Goal: Task Accomplishment & Management: Manage account settings

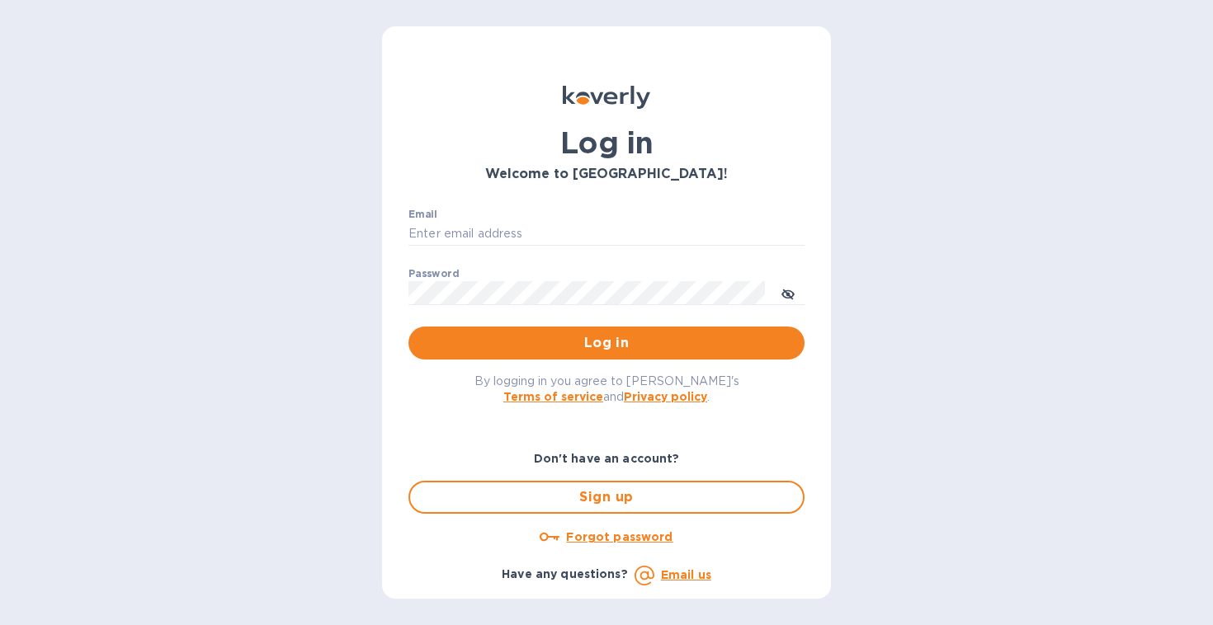
click at [0, 625] on nordpass-autofill-portal at bounding box center [0, 625] width 0 height 0
type input "[EMAIL_ADDRESS][DOMAIN_NAME]"
click at [611, 333] on span "Log in" at bounding box center [607, 343] width 370 height 20
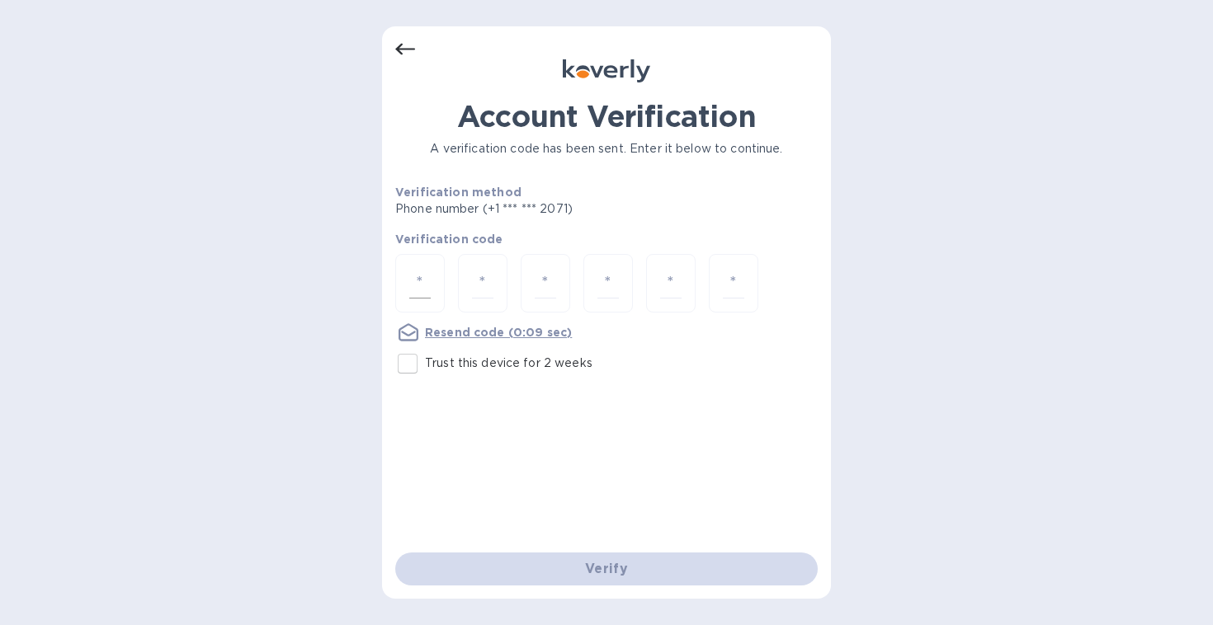
click at [422, 276] on input "number" at bounding box center [419, 283] width 21 height 31
type input "8"
type input "2"
type input "1"
type input "3"
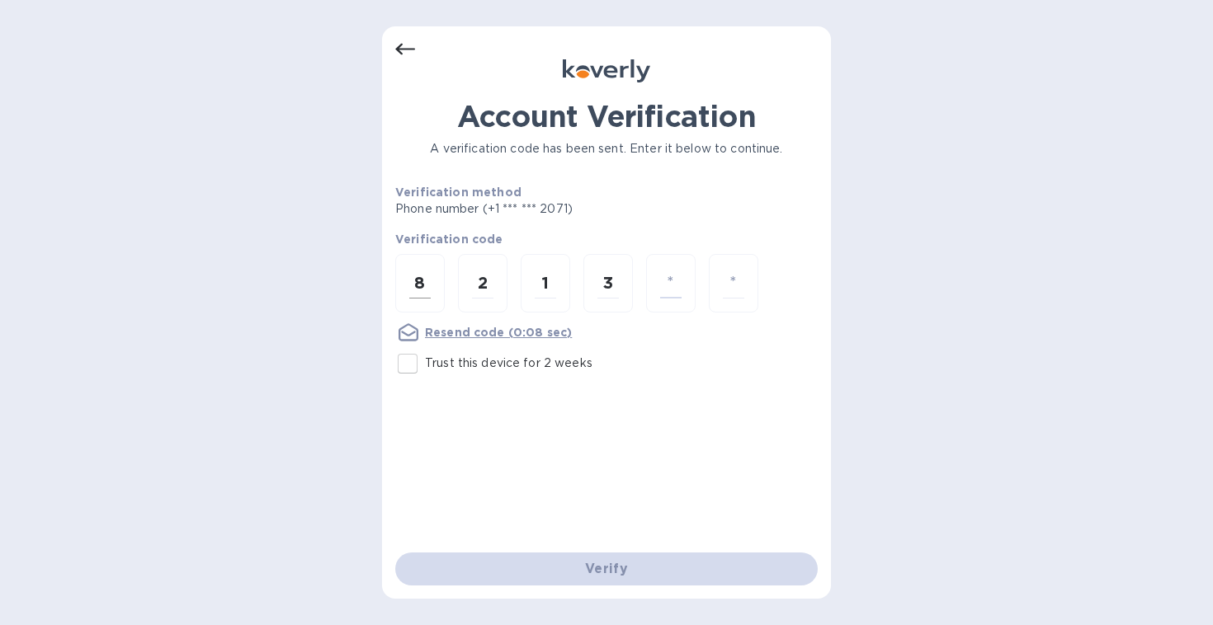
type input "5"
type input "4"
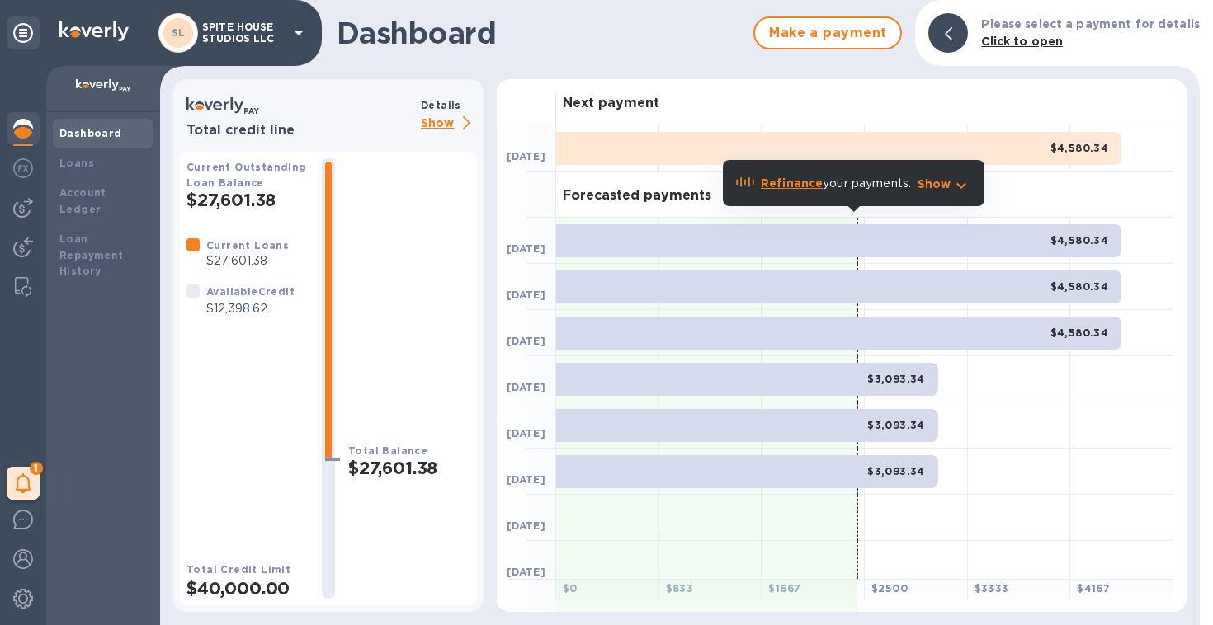
click at [821, 50] on div "Make a payment" at bounding box center [828, 33] width 162 height 46
click at [26, 213] on img at bounding box center [23, 208] width 20 height 20
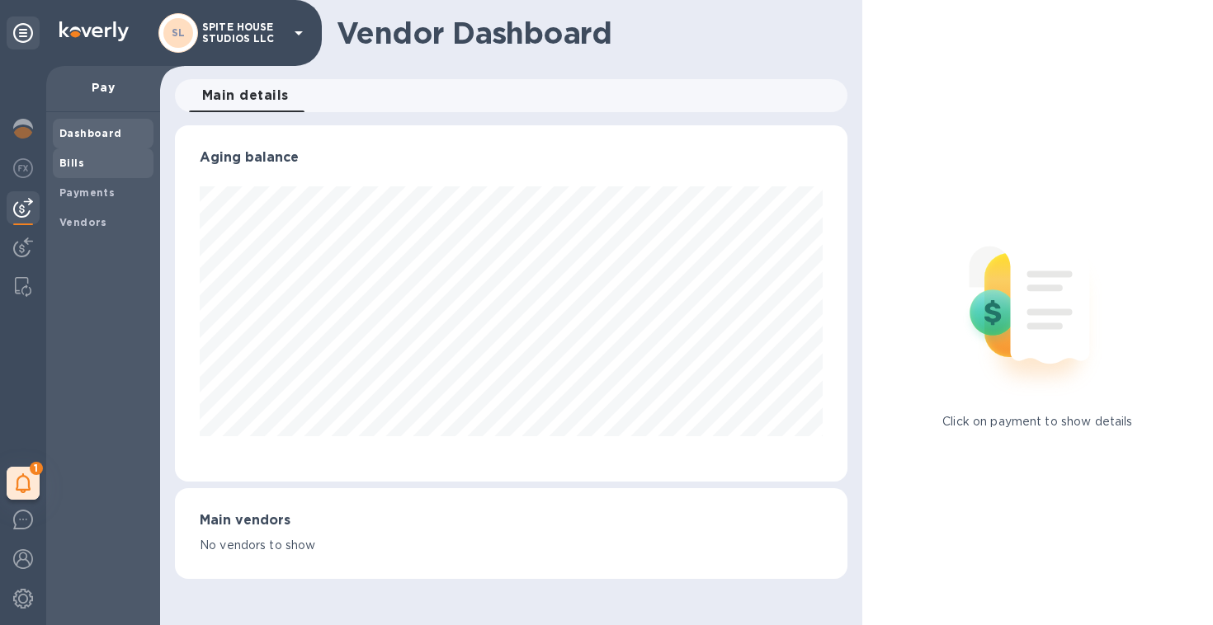
scroll to position [356, 672]
click at [116, 168] on span "Bills" at bounding box center [102, 163] width 87 height 17
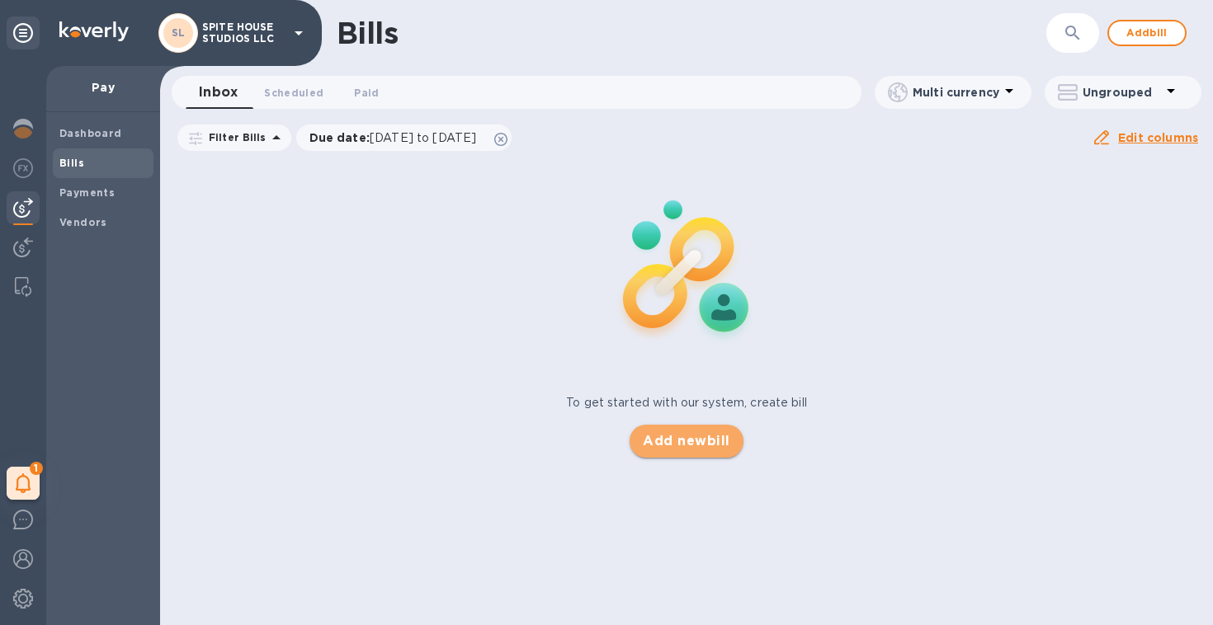
click at [701, 432] on span "Add new bill" at bounding box center [686, 442] width 87 height 20
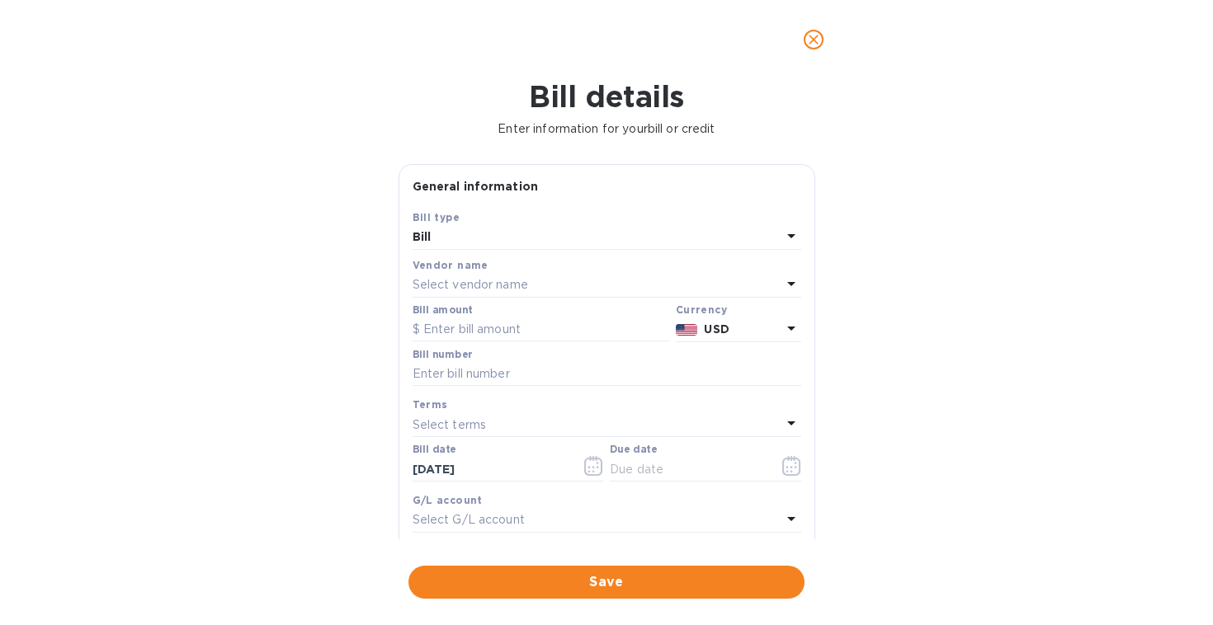
click at [500, 283] on p "Select vendor name" at bounding box center [471, 284] width 116 height 17
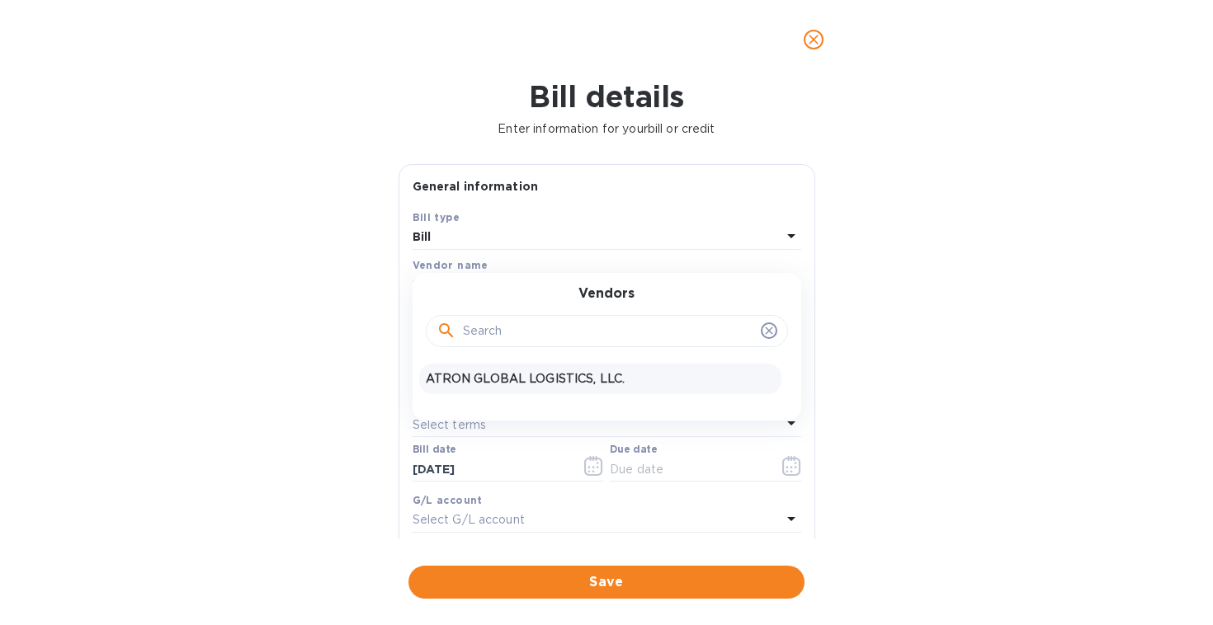
click at [517, 374] on p "ATRON GLOBAL LOGISTICS, LLC." at bounding box center [600, 378] width 349 height 17
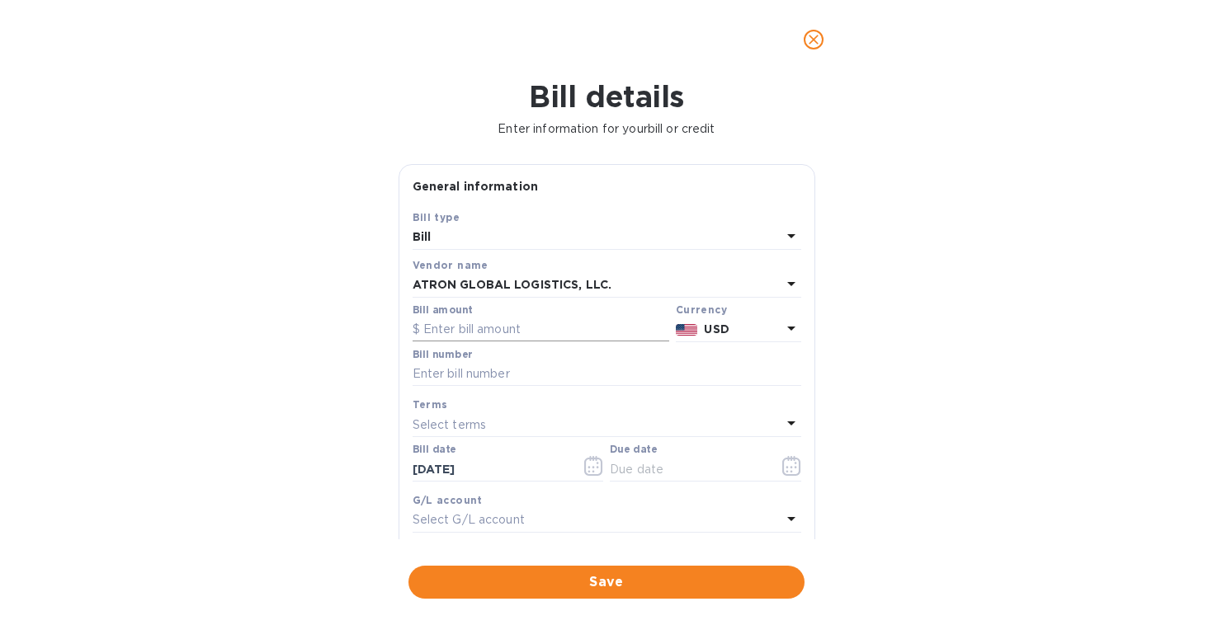
click at [511, 336] on input "text" at bounding box center [541, 330] width 257 height 25
paste input "20,577.31"
type input "20,577.31"
click at [517, 375] on input "text" at bounding box center [607, 374] width 389 height 25
paste input "S00002723"
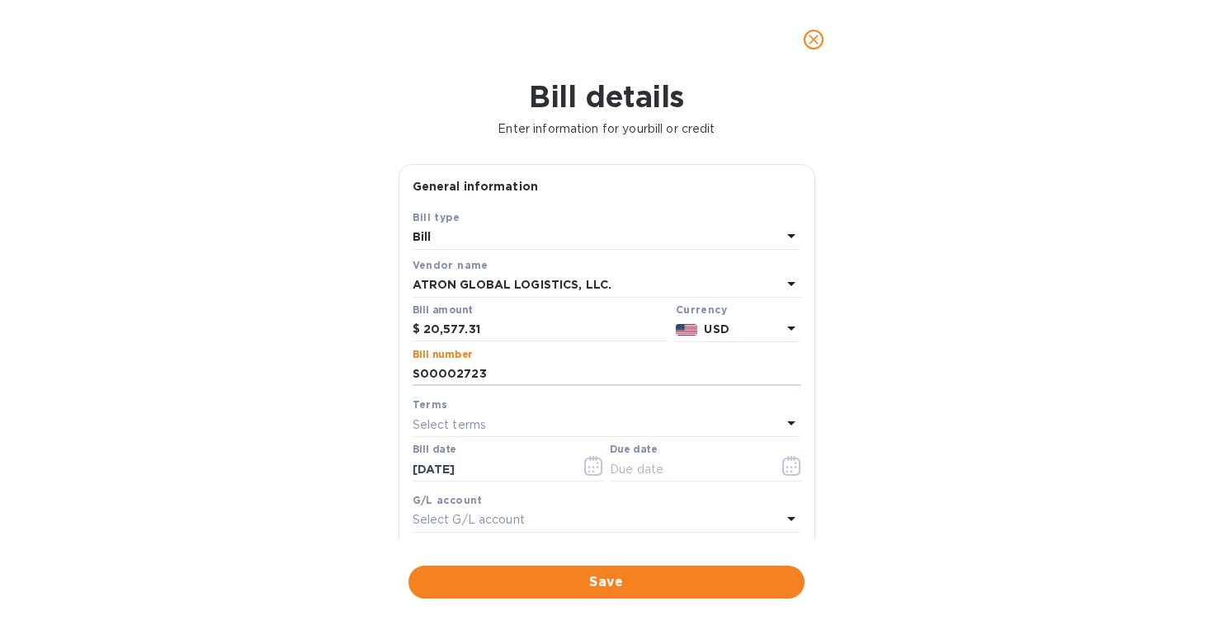
type input "S00002723"
click at [541, 419] on div "Select terms" at bounding box center [597, 424] width 369 height 23
click at [541, 419] on div "Terms NET 30 NET 60 1/10 NET 60 2/10 NET 60 Create new" at bounding box center [607, 548] width 389 height 270
click at [912, 384] on div "Bill details Enter information for your bill or credit General information Save…" at bounding box center [606, 352] width 1213 height 546
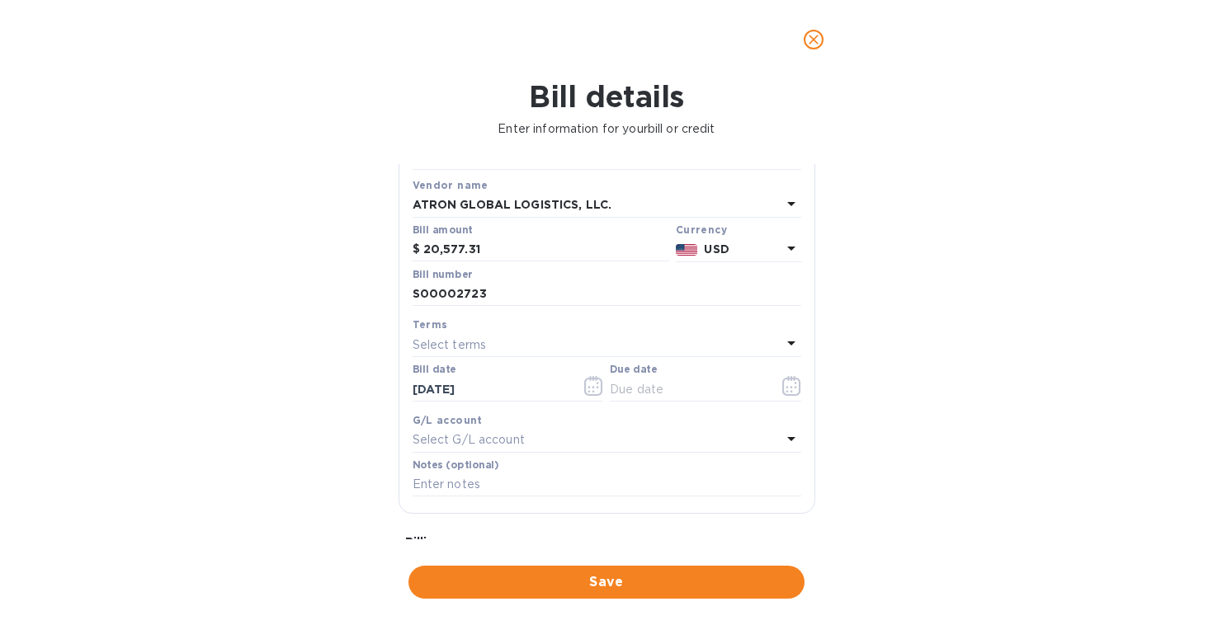
scroll to position [87, 0]
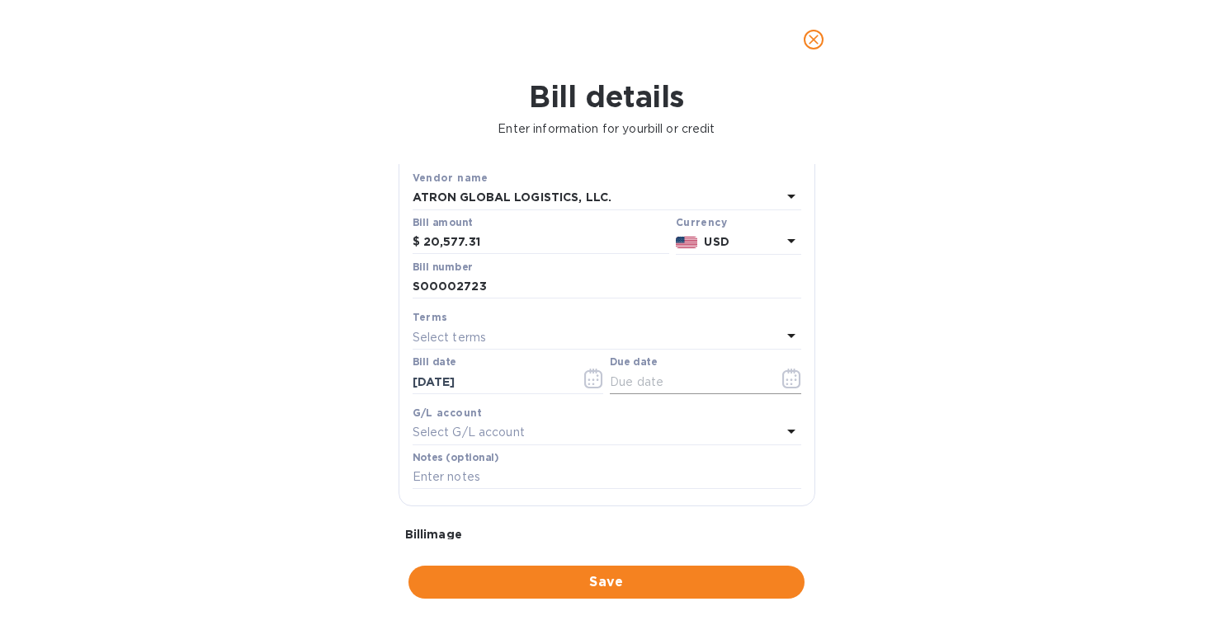
click at [704, 380] on input "text" at bounding box center [688, 382] width 156 height 25
click at [782, 380] on icon "button" at bounding box center [791, 379] width 18 height 20
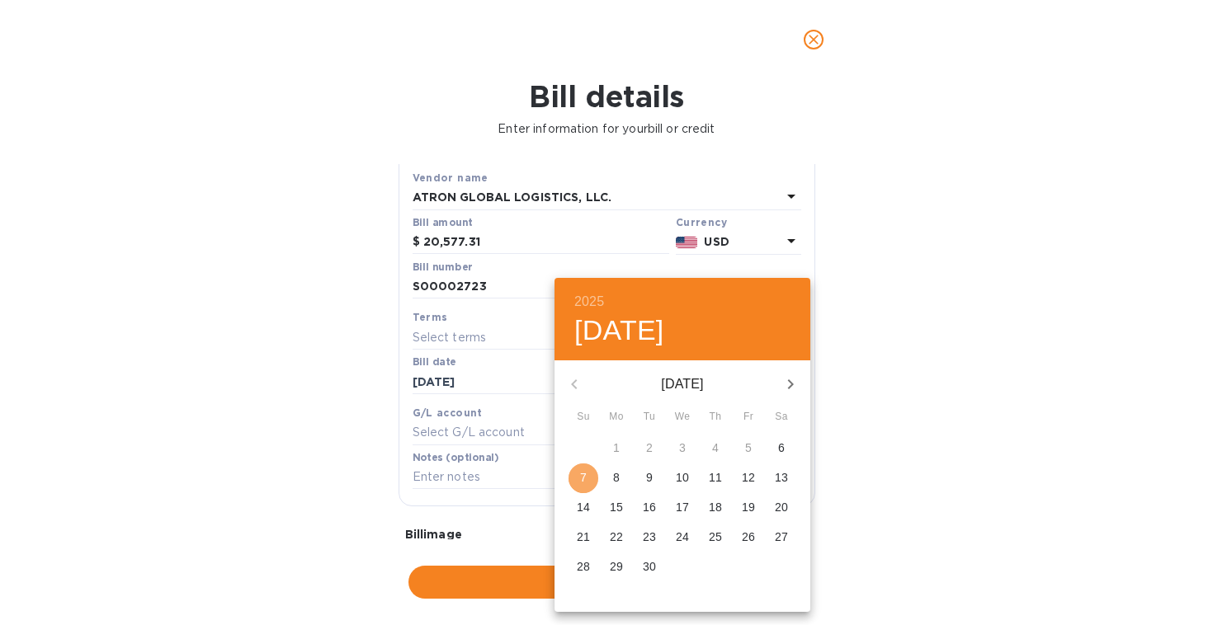
click at [585, 479] on p "7" at bounding box center [583, 477] width 7 height 17
type input "09/07/2025"
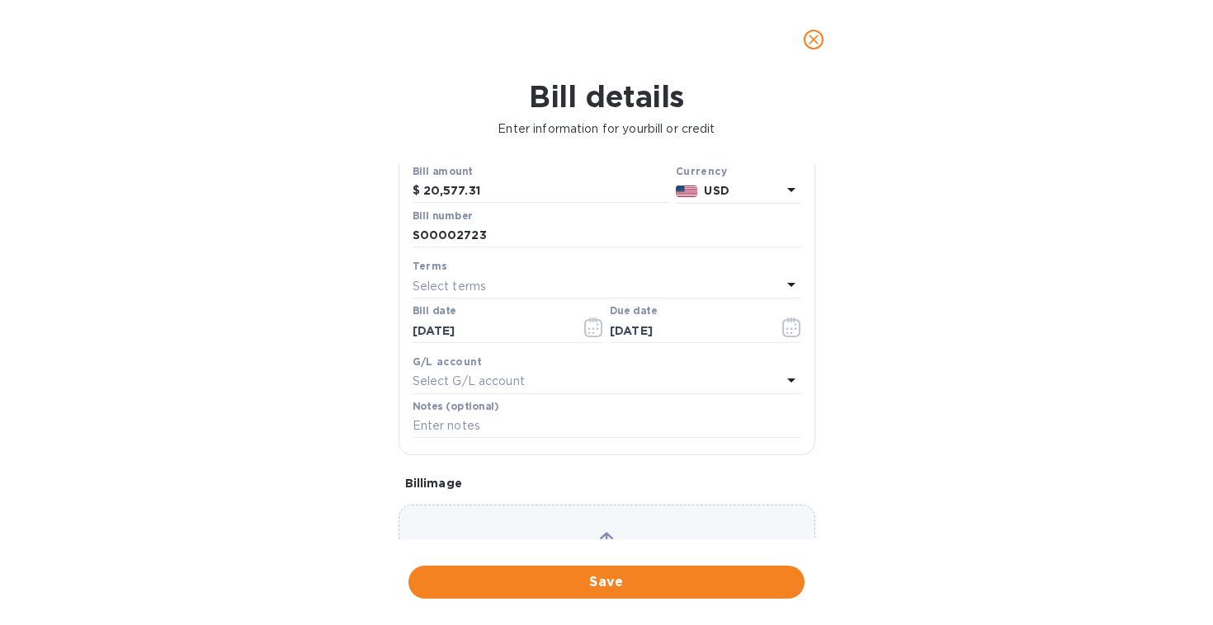
scroll to position [145, 0]
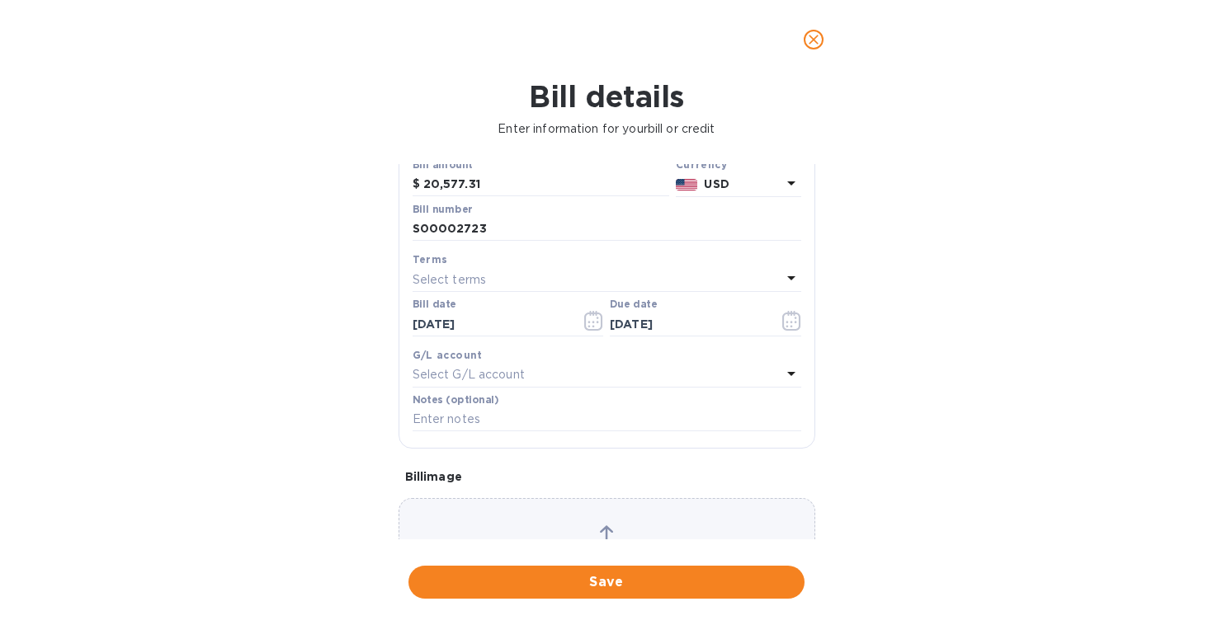
click at [644, 371] on div "Select G/L account" at bounding box center [597, 375] width 369 height 23
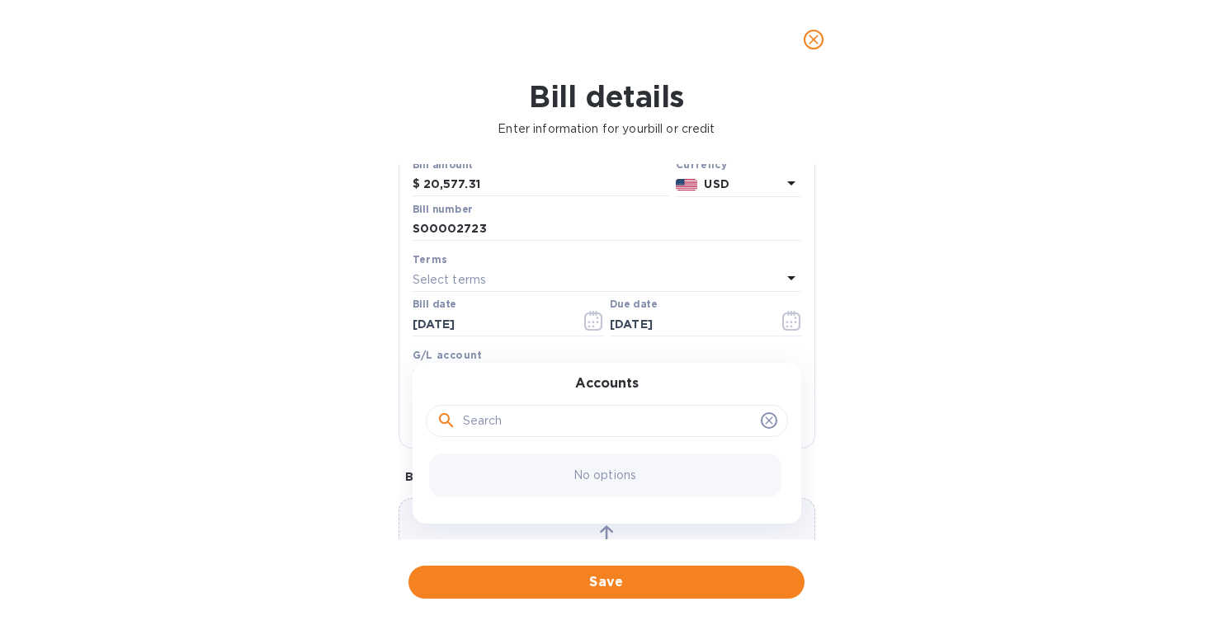
scroll to position [253, 0]
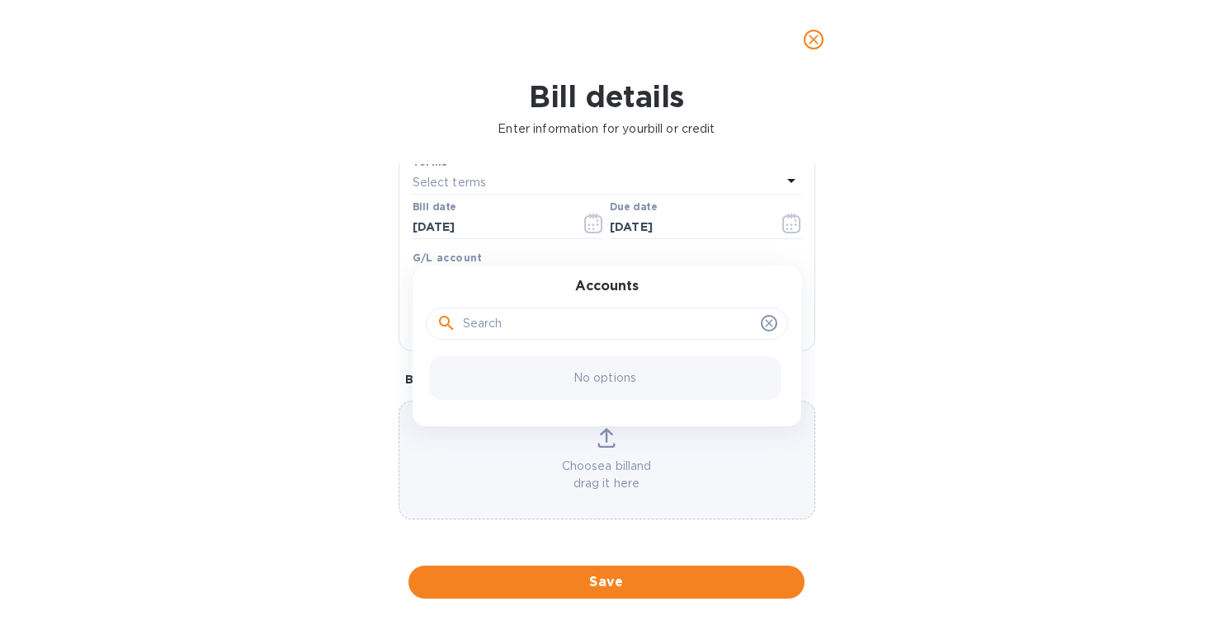
click at [837, 363] on div "Bill details Enter information for your bill or credit General information Save…" at bounding box center [606, 352] width 1213 height 546
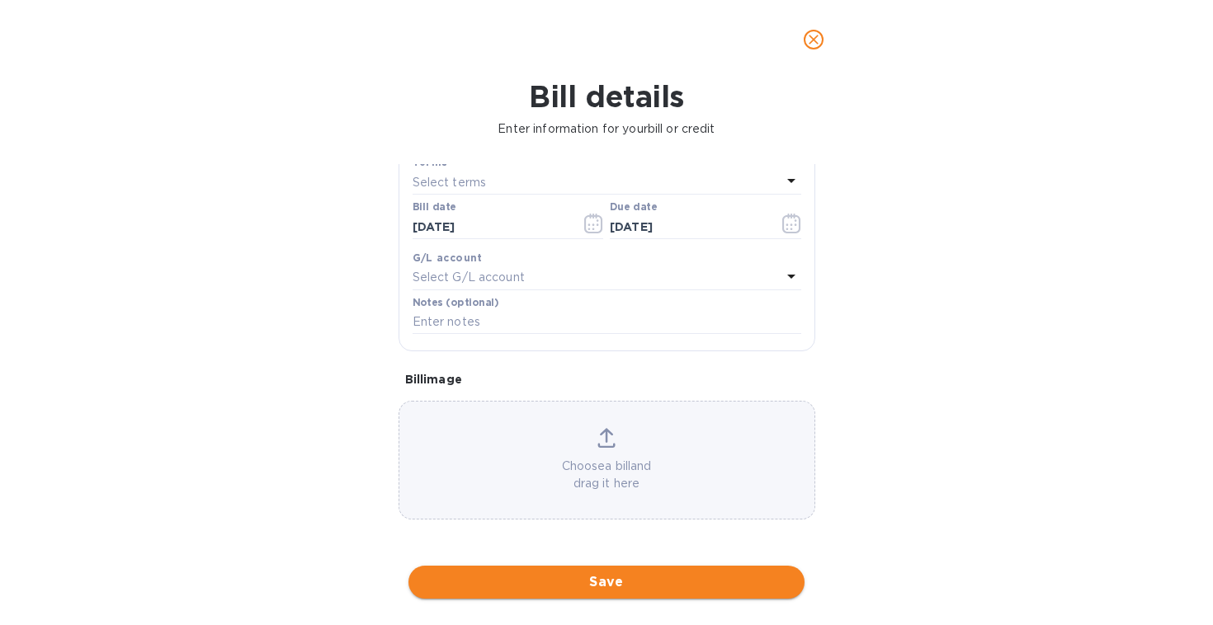
click at [637, 573] on span "Save" at bounding box center [607, 583] width 370 height 20
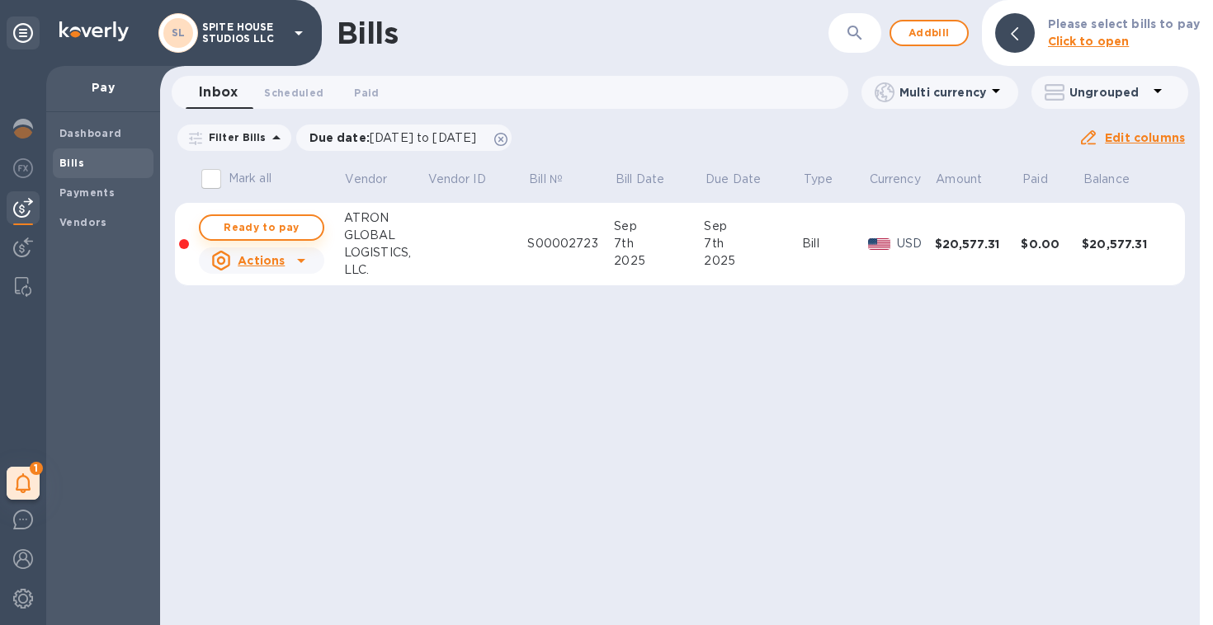
click at [279, 233] on span "Ready to pay" at bounding box center [262, 228] width 96 height 20
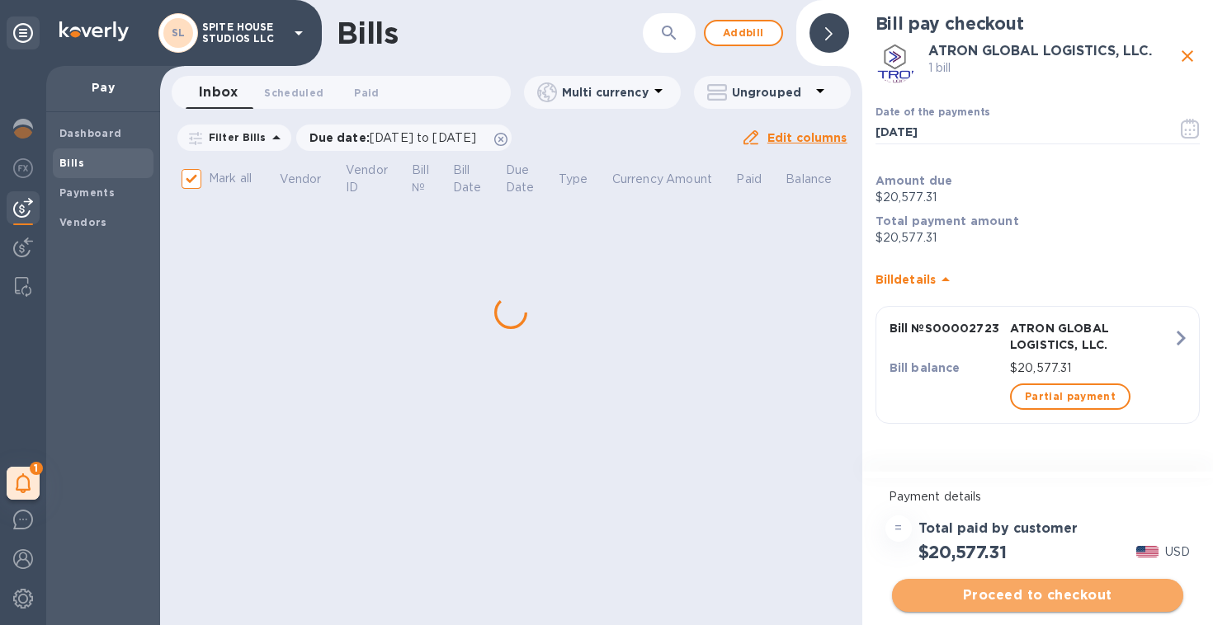
click at [1073, 602] on span "Proceed to checkout" at bounding box center [1037, 596] width 265 height 20
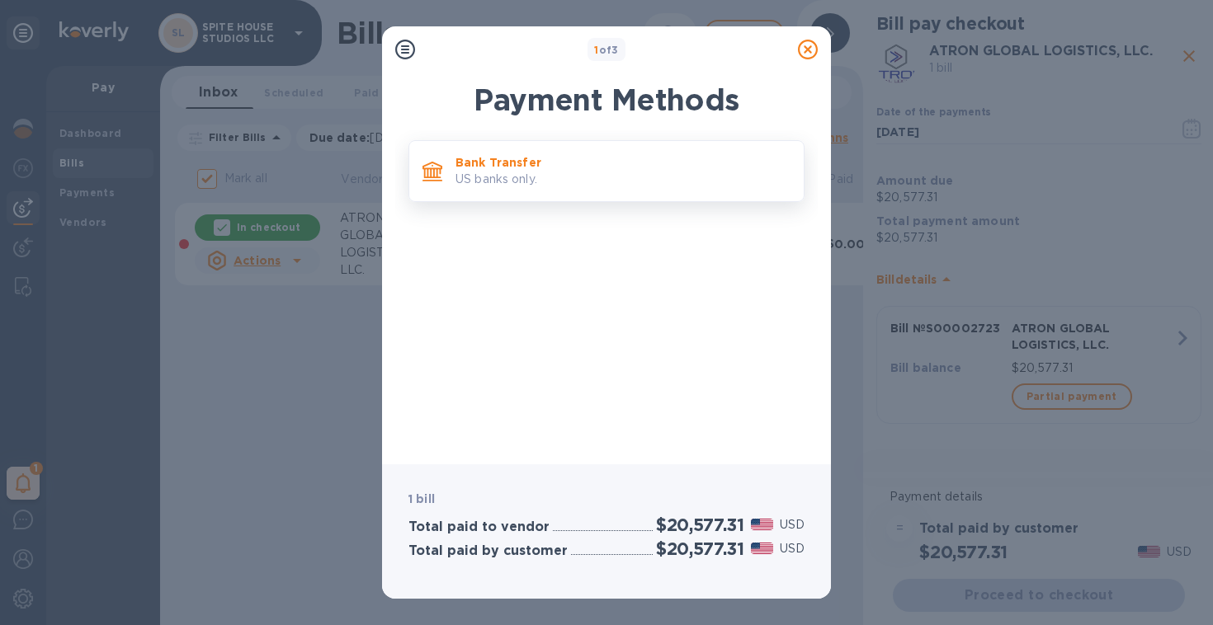
click at [628, 178] on p "US banks only." at bounding box center [622, 179] width 335 height 17
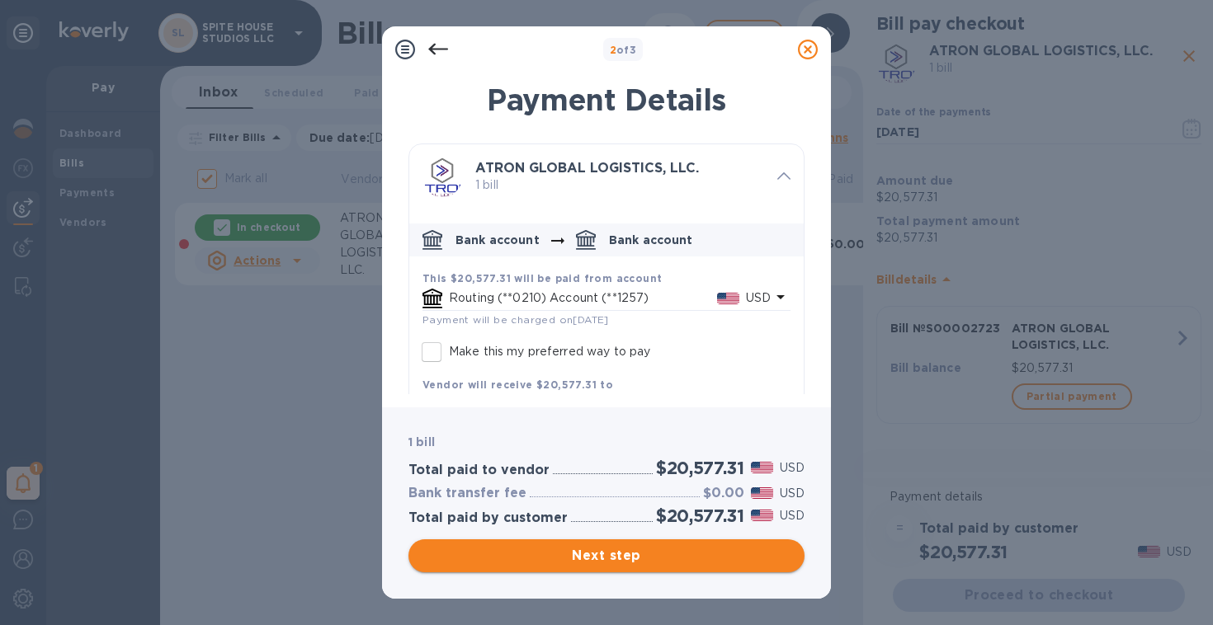
click at [691, 553] on span "Next step" at bounding box center [607, 556] width 370 height 20
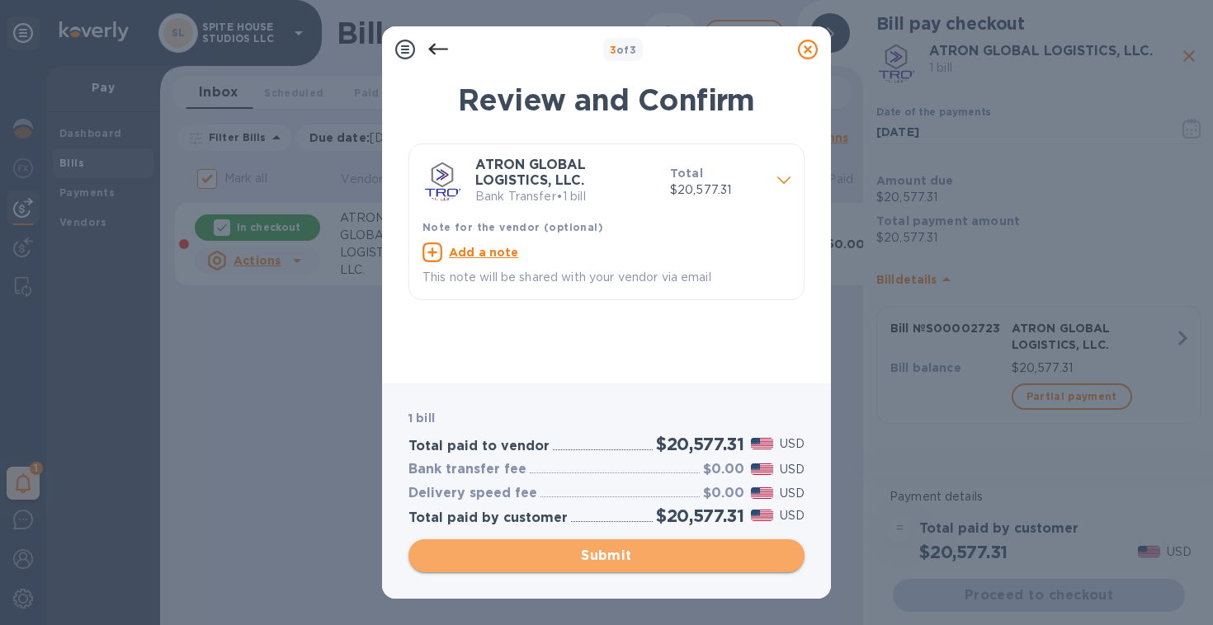
click at [691, 554] on span "Submit" at bounding box center [607, 556] width 370 height 20
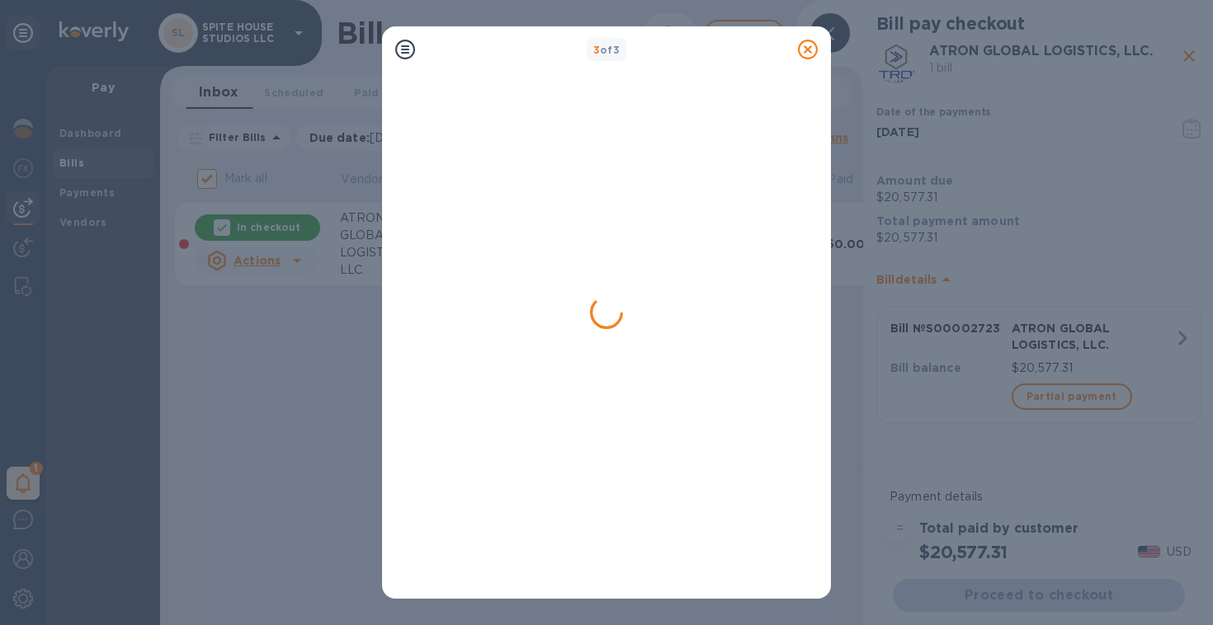
checkbox input "false"
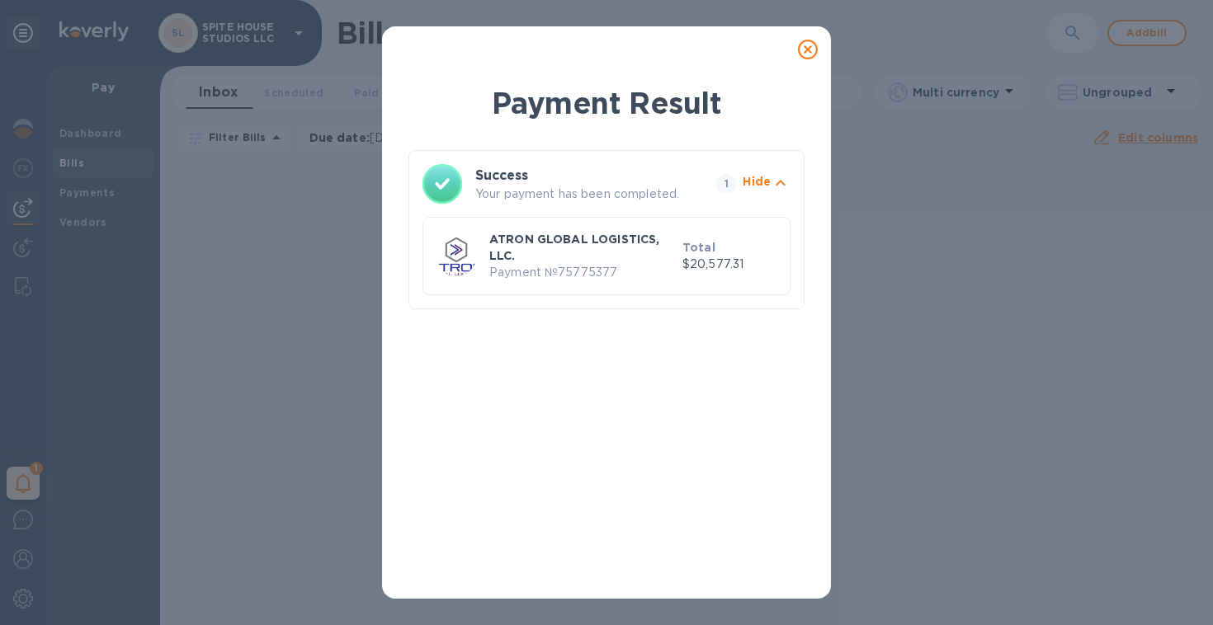
click at [809, 52] on icon at bounding box center [808, 50] width 20 height 20
